Goal: Task Accomplishment & Management: Manage account settings

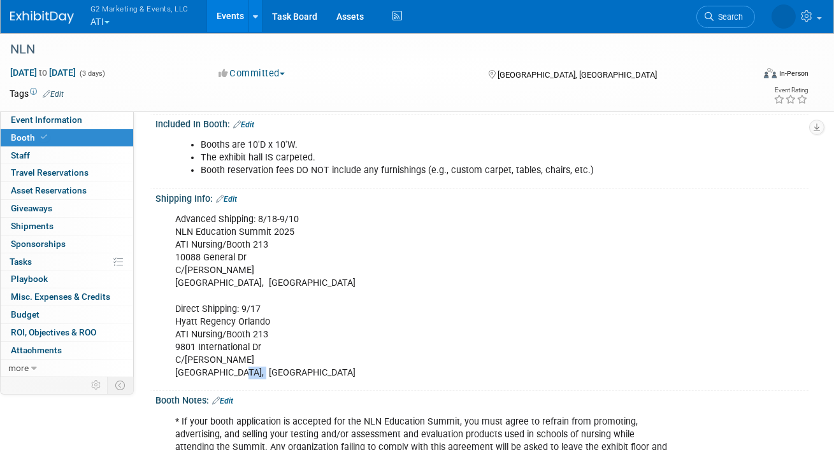
click at [106, 19] on button "G2 Marketing & Events, LLC ATI" at bounding box center [146, 16] width 115 height 33
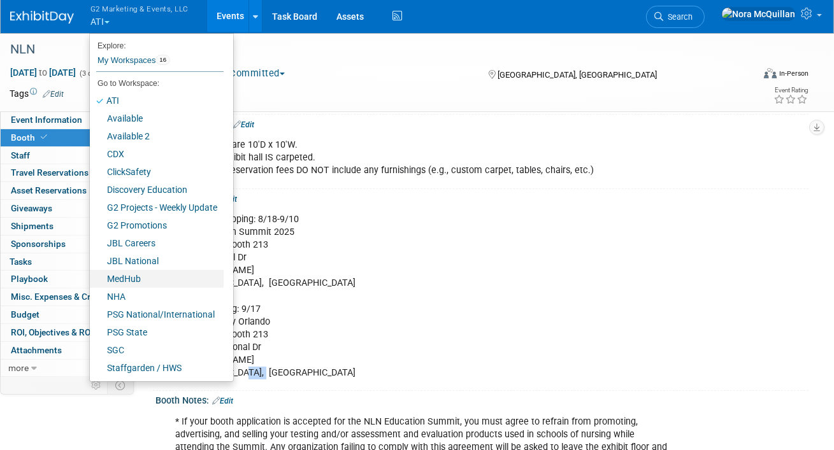
click at [127, 279] on link "MedHub" at bounding box center [157, 279] width 134 height 18
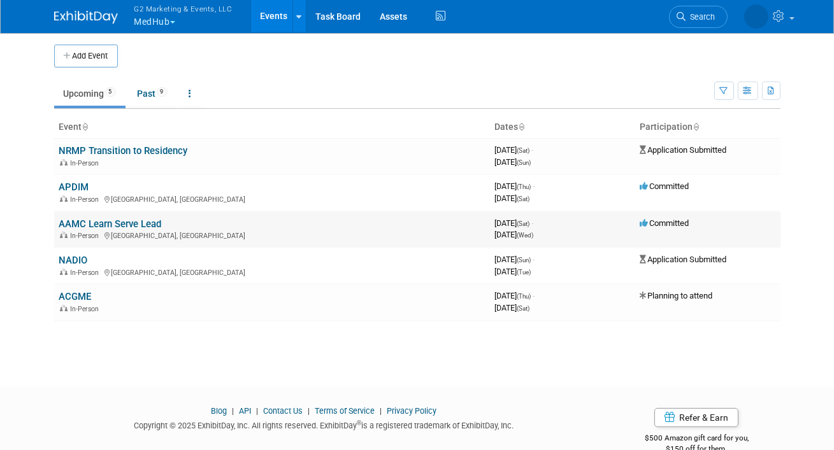
click at [81, 223] on link "AAMC Learn Serve Lead" at bounding box center [110, 223] width 103 height 11
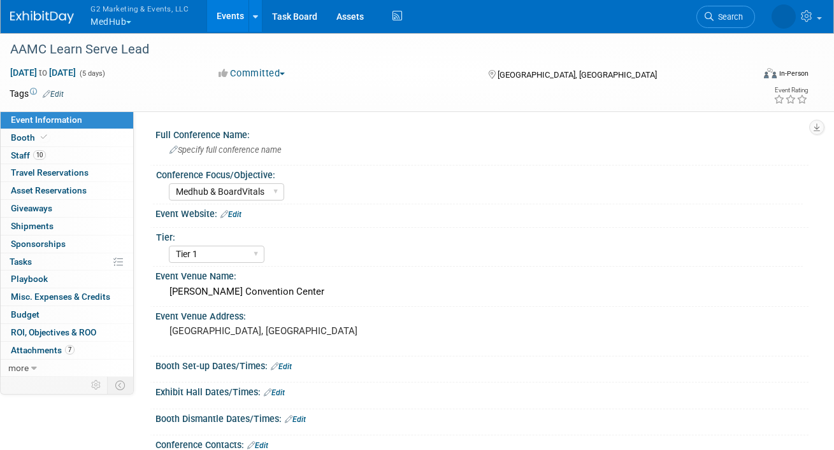
select select "Medhub & BoardVitals"
select select "Tier 1"
click at [37, 132] on link "Booth" at bounding box center [67, 137] width 132 height 17
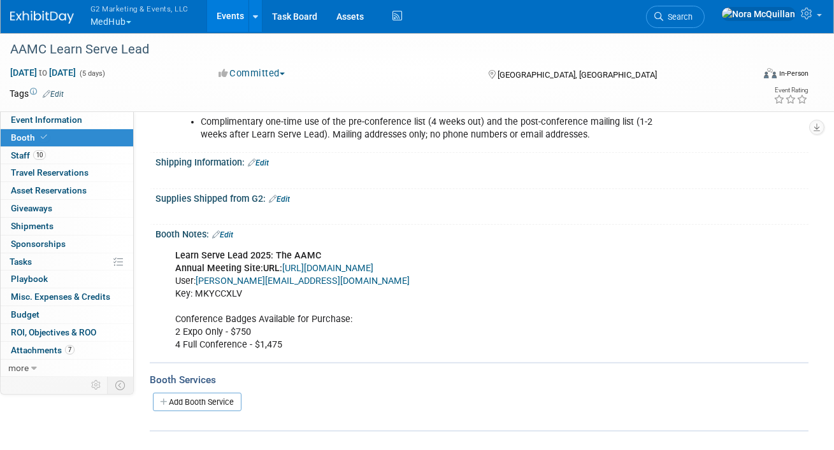
scroll to position [732, 0]
click at [304, 266] on link "[URL][DOMAIN_NAME]" at bounding box center [327, 269] width 91 height 11
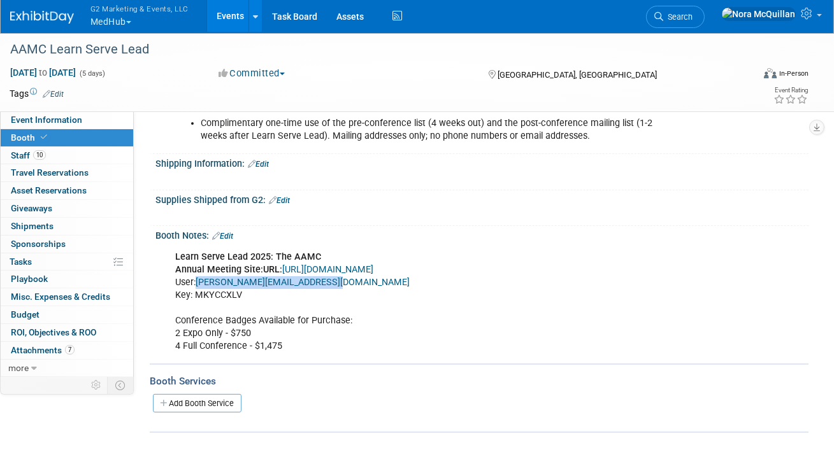
drag, startPoint x: 340, startPoint y: 282, endPoint x: 200, endPoint y: 278, distance: 139.6
click at [200, 278] on div "Learn Serve Lead 2025: The AAMC Annual Meeting Site: URL: [URL][DOMAIN_NAME] Us…" at bounding box center [423, 302] width 514 height 115
copy link "[PERSON_NAME][EMAIL_ADDRESS][DOMAIN_NAME]"
drag, startPoint x: 241, startPoint y: 290, endPoint x: 197, endPoint y: 293, distance: 44.7
click at [197, 293] on div "Learn Serve Lead 2025: The AAMC Annual Meeting Site: URL: [URL][DOMAIN_NAME] Us…" at bounding box center [423, 302] width 514 height 115
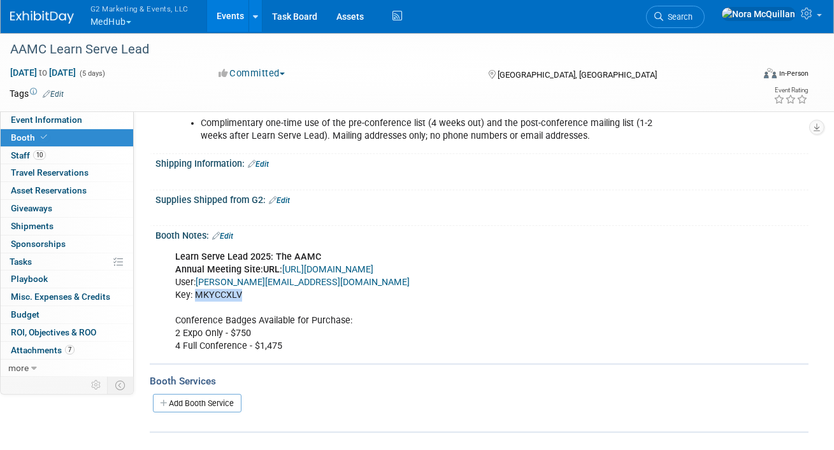
copy div "MKYCCXLV"
click at [57, 156] on link "10 Staff 10" at bounding box center [67, 155] width 132 height 17
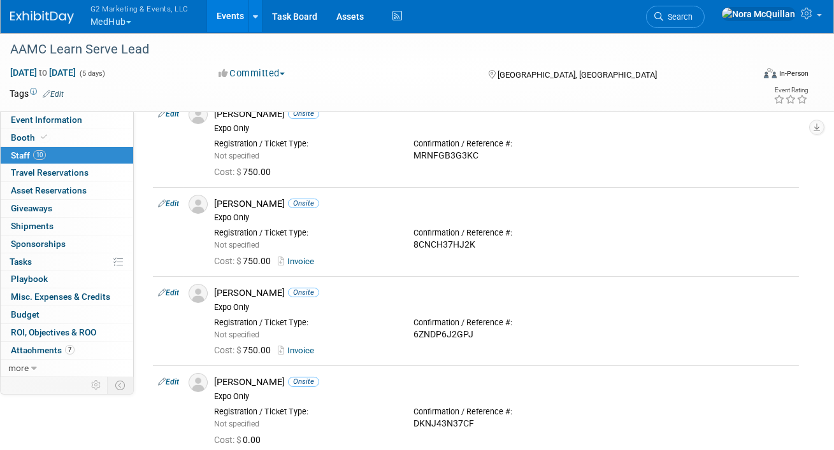
scroll to position [242, 0]
click at [452, 244] on div "8CNCH37HJ2K" at bounding box center [503, 246] width 180 height 11
copy div "8CNCH37HJ2K"
click at [38, 134] on span at bounding box center [43, 137] width 11 height 10
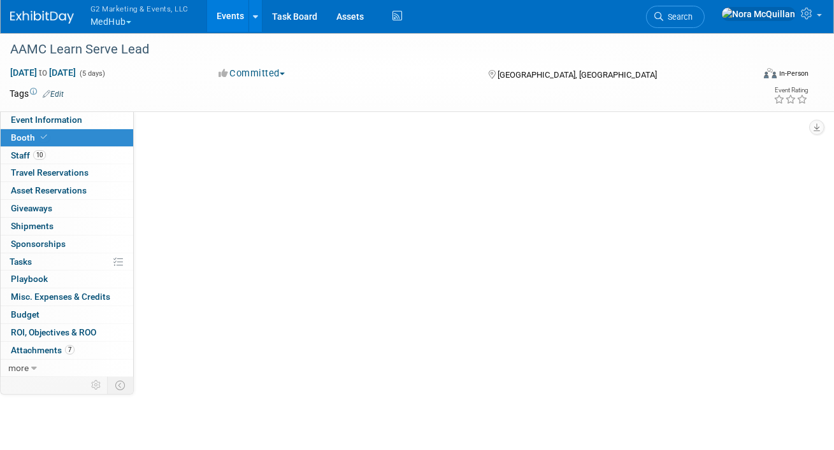
scroll to position [0, 0]
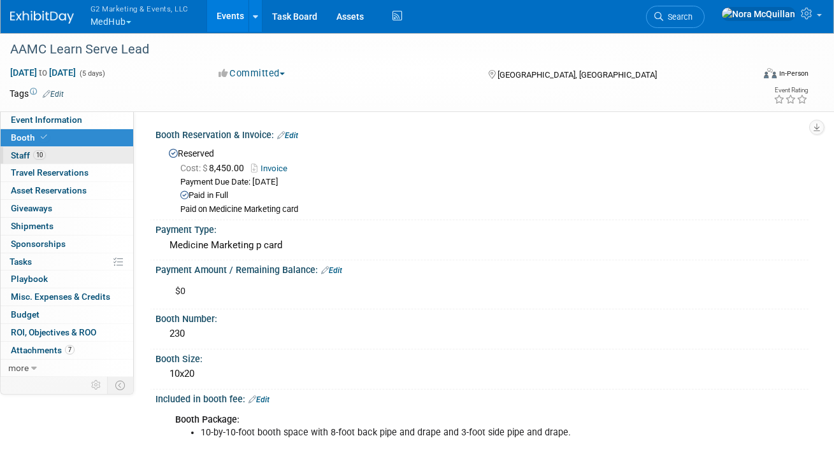
click at [85, 157] on link "10 Staff 10" at bounding box center [67, 155] width 132 height 17
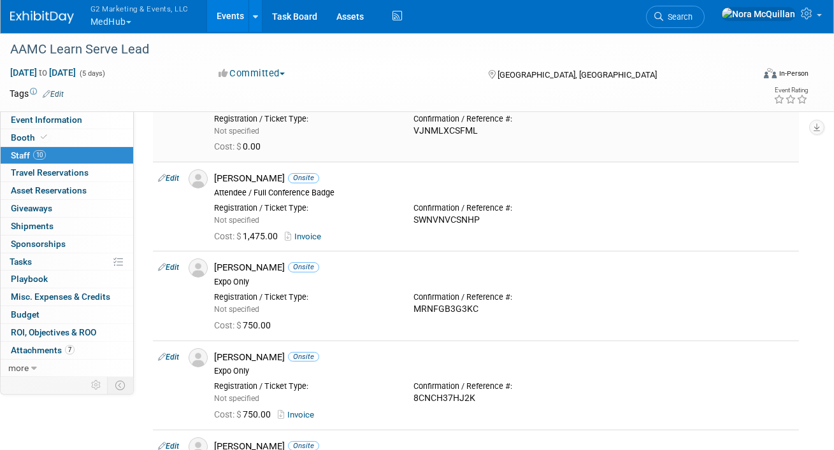
scroll to position [211, 0]
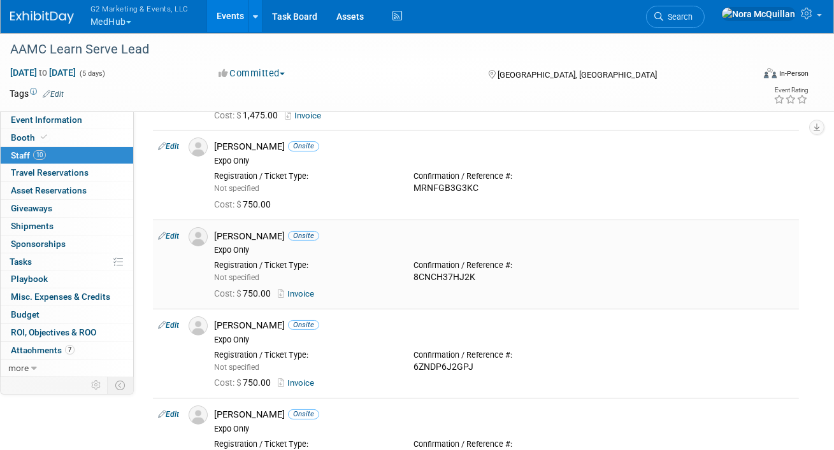
click at [172, 237] on link "Edit" at bounding box center [168, 236] width 21 height 9
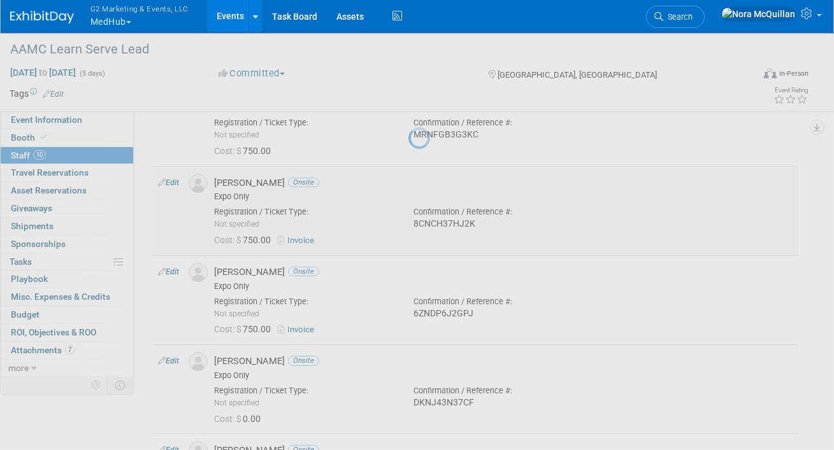
select select "81fe348f-1a82-46d4-a615-95f2a7ad2522"
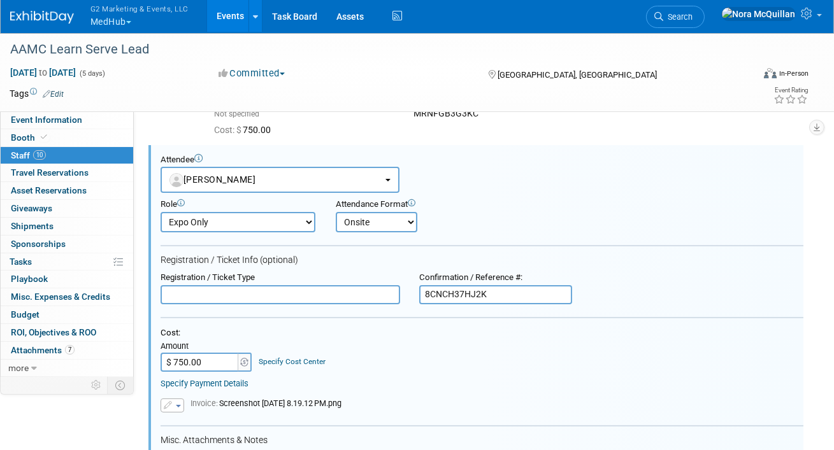
scroll to position [0, 0]
click at [278, 179] on button "[PERSON_NAME]" at bounding box center [280, 180] width 239 height 26
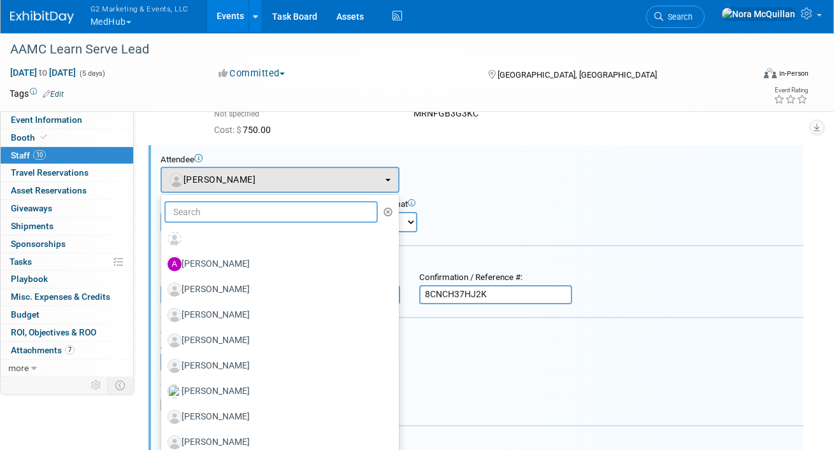
click at [273, 217] on input "text" at bounding box center [270, 212] width 213 height 22
type input "[PERSON_NAME]"
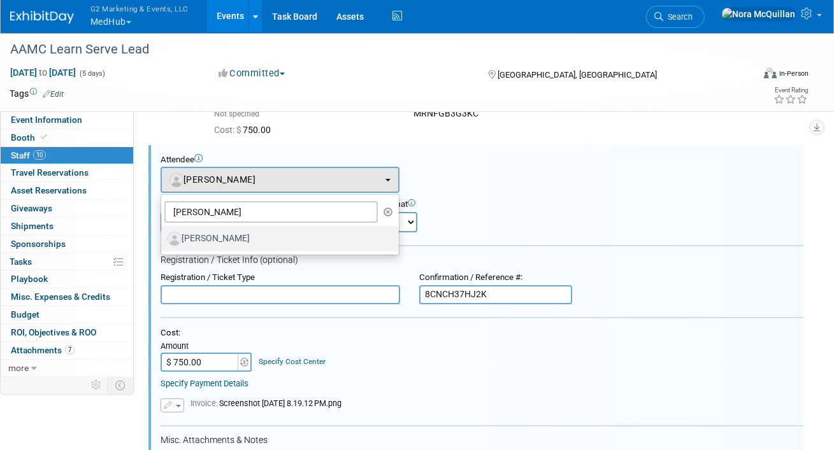
click at [232, 240] on label "[PERSON_NAME]" at bounding box center [277, 239] width 218 height 20
click at [163, 240] on input "[PERSON_NAME]" at bounding box center [159, 237] width 8 height 8
select select "5b371607-3759-4ec0-ab7e-dd9ab760502d"
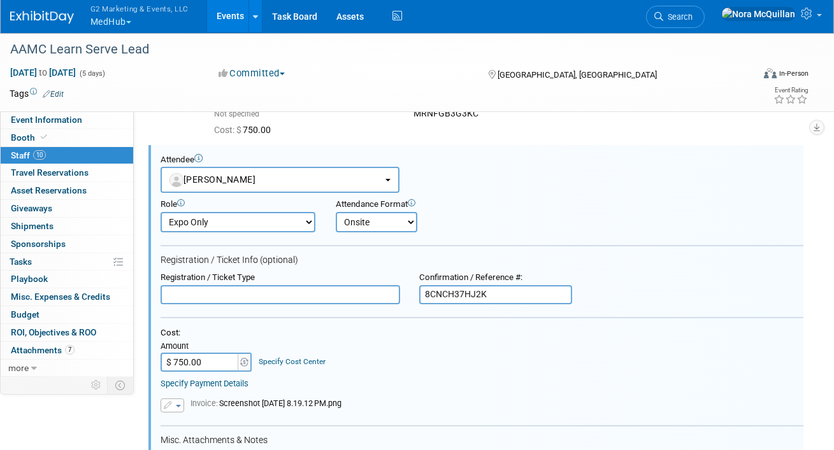
click at [475, 292] on input "8CNCH37HJ2K" at bounding box center [495, 294] width 153 height 19
paste input "S8N8YW62RKS"
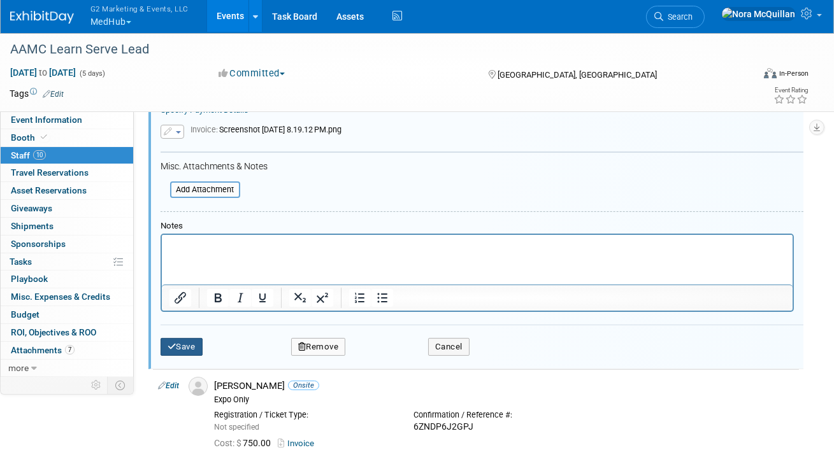
type input "S8N8YW62RKS"
click at [193, 346] on button "Save" at bounding box center [182, 347] width 42 height 18
